Goal: Browse casually: Explore the website without a specific task or goal

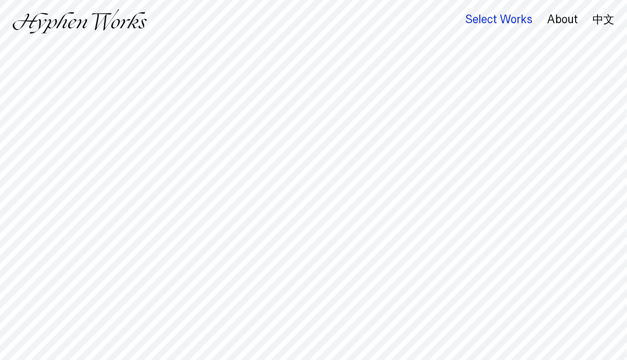
click at [485, 23] on div "Select Works" at bounding box center [498, 19] width 67 height 13
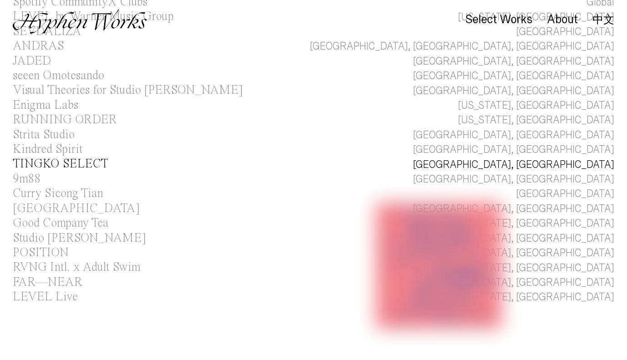
scroll to position [212, 0]
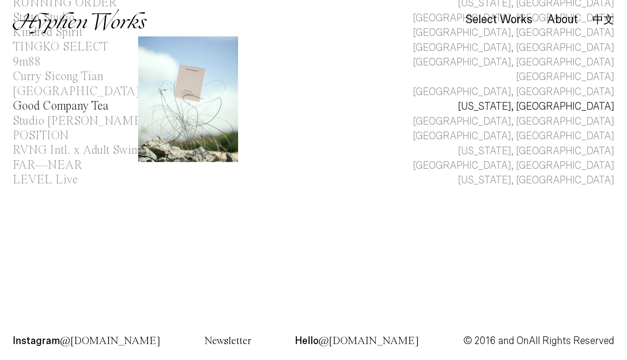
click at [53, 100] on div "Good Company Tea" at bounding box center [61, 106] width 96 height 12
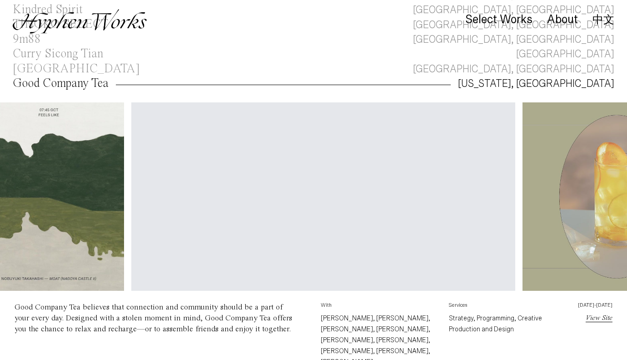
scroll to position [0, 721]
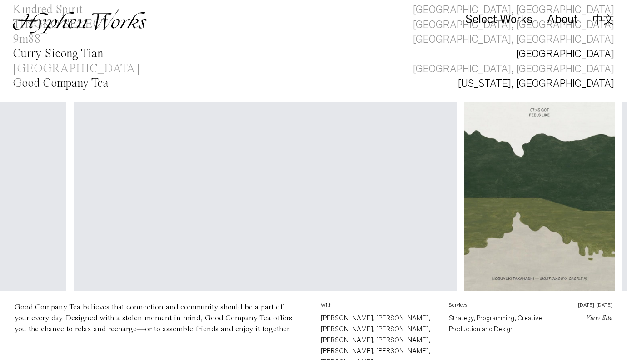
click at [57, 53] on div "Curry Sicong Tian" at bounding box center [58, 54] width 90 height 12
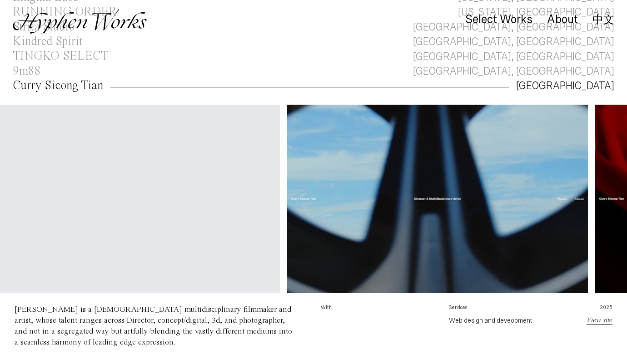
scroll to position [205, 0]
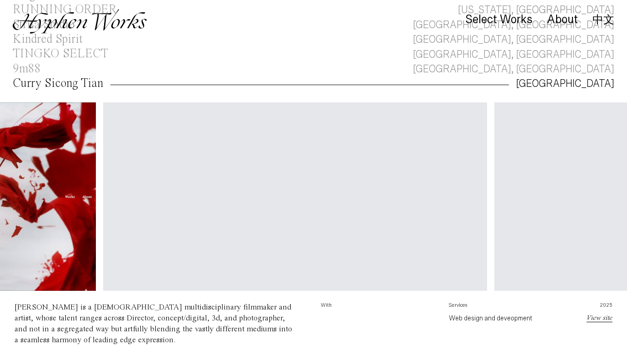
click at [306, 217] on video "Your browser does not support the video tag." at bounding box center [295, 198] width 384 height 192
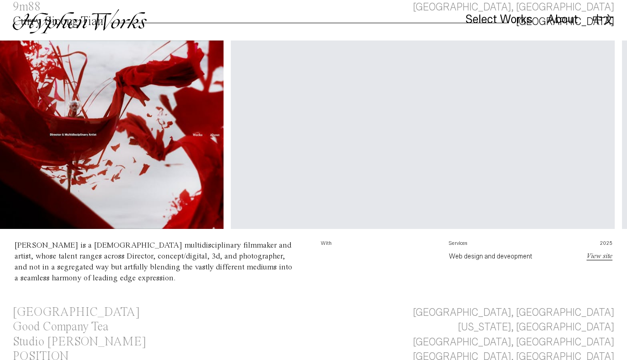
scroll to position [488, 0]
